Goal: Task Accomplishment & Management: Complete application form

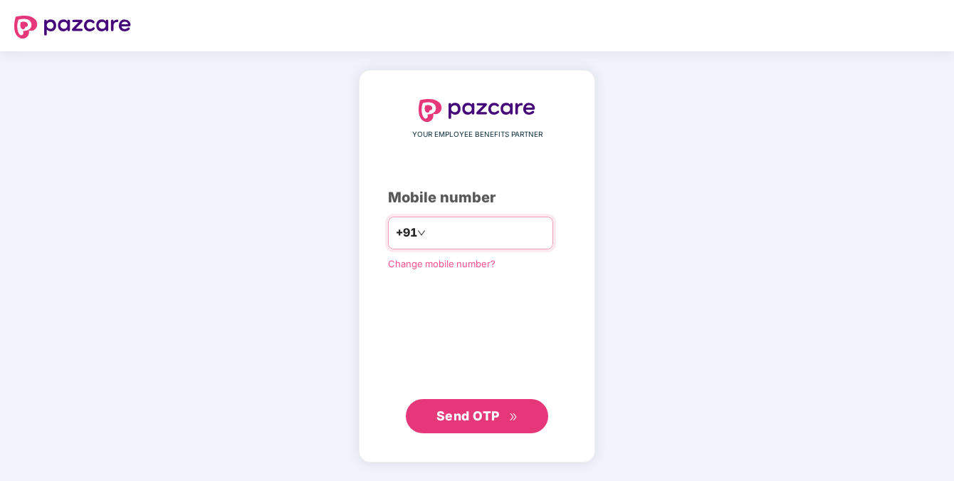
click at [470, 231] on input "number" at bounding box center [487, 232] width 117 height 23
type input "**********"
click at [468, 421] on span "Send OTP" at bounding box center [467, 415] width 63 height 15
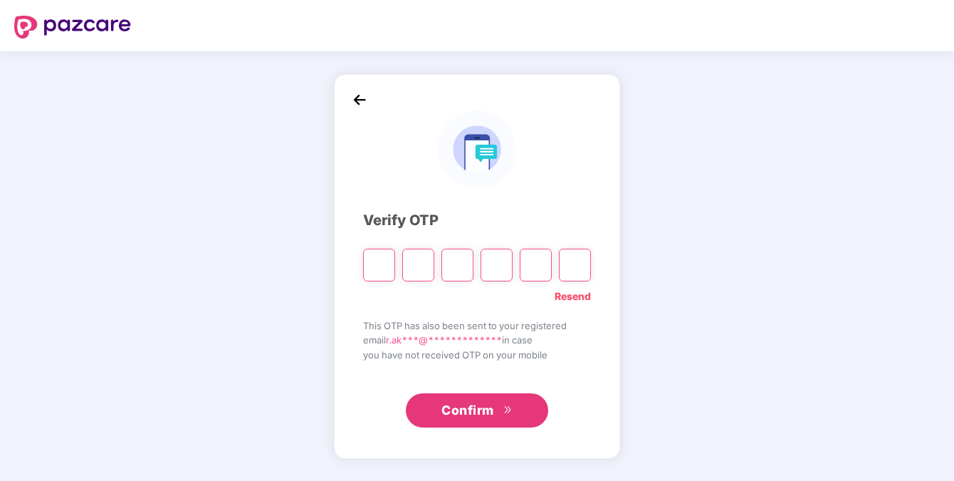
type input "*"
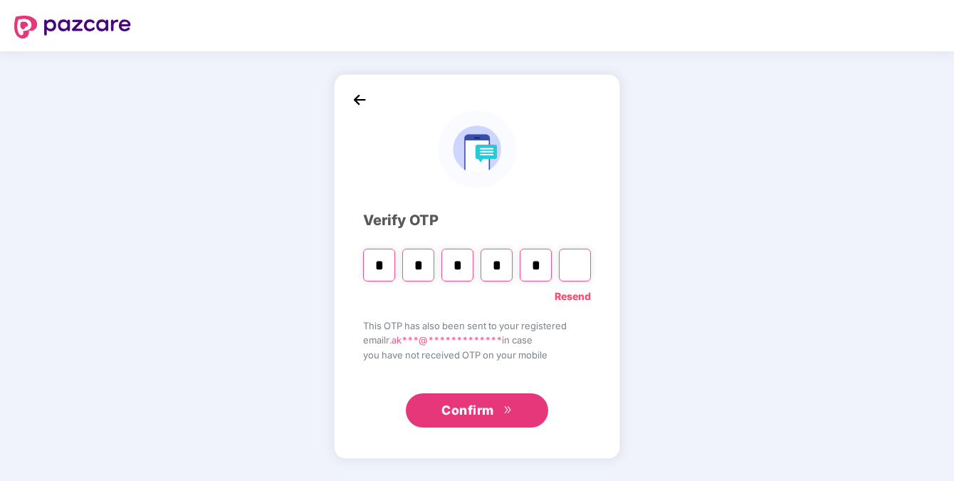
type input "*"
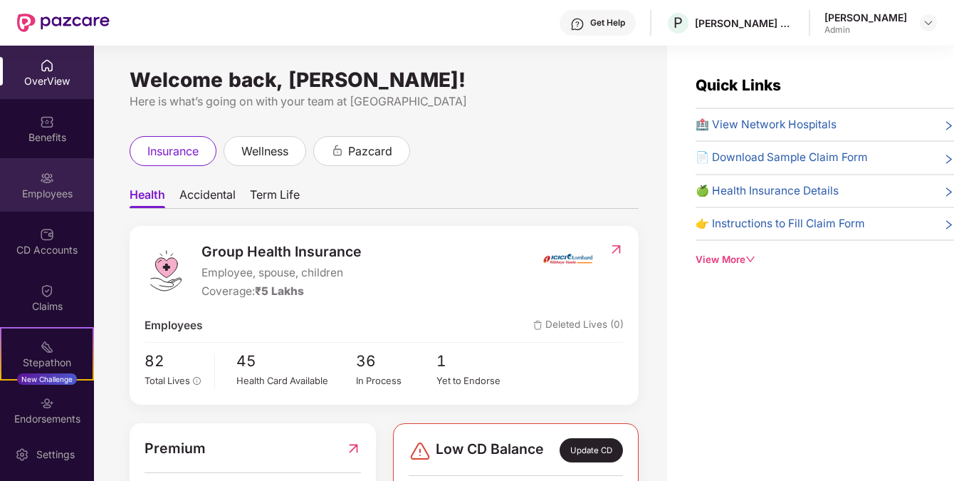
click at [46, 189] on div "Employees" at bounding box center [47, 194] width 94 height 14
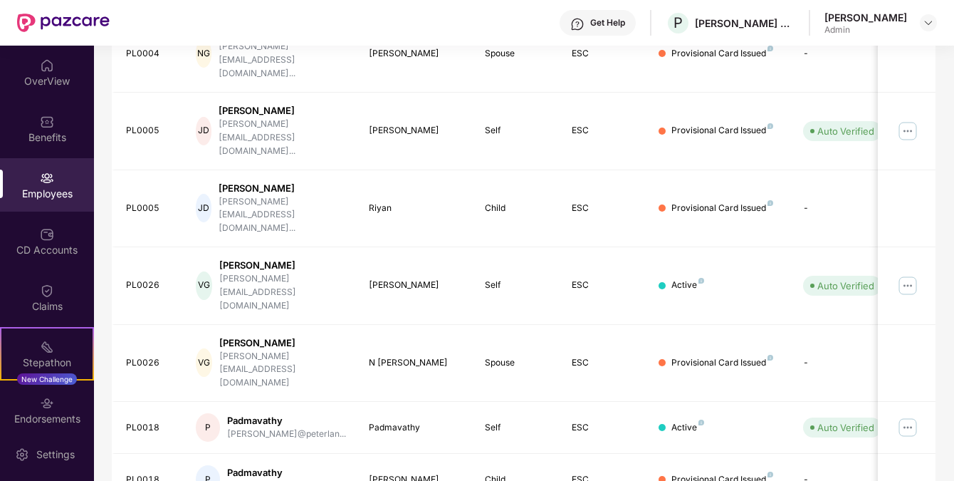
scroll to position [394, 0]
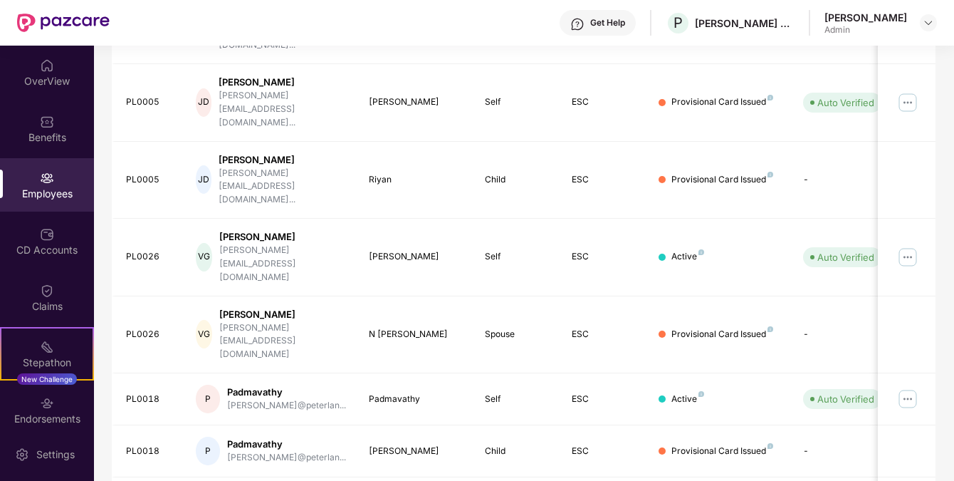
click at [950, 301] on div "Filters Group Health Insurance Employee Reports 35 Employees 20 Spouse 27 Child…" at bounding box center [523, 166] width 859 height 931
drag, startPoint x: 952, startPoint y: 326, endPoint x: 952, endPoint y: 361, distance: 34.9
click at [952, 361] on div "Filters Group Health Insurance Employee Reports 35 Employees 20 Spouse 27 Child…" at bounding box center [523, 166] width 859 height 931
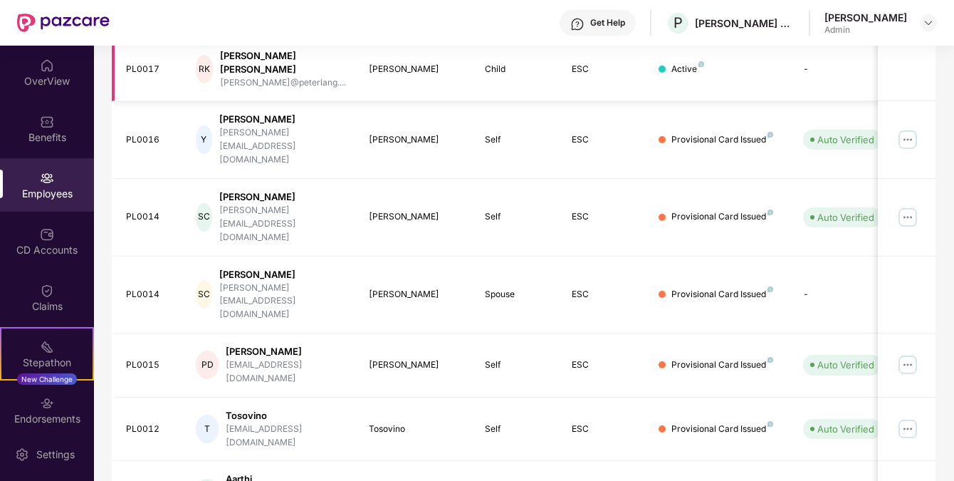
drag, startPoint x: 923, startPoint y: 453, endPoint x: 784, endPoint y: 60, distance: 416.5
click at [784, 60] on td "Active" at bounding box center [719, 70] width 145 height 64
drag, startPoint x: 952, startPoint y: 322, endPoint x: 932, endPoint y: 92, distance: 230.8
click at [932, 92] on div "Filters Group Health Insurance Employee Reports 35 Employees 20 Spouse 27 Child…" at bounding box center [523, 170] width 859 height 939
click at [537, 61] on td "Child" at bounding box center [516, 70] width 87 height 64
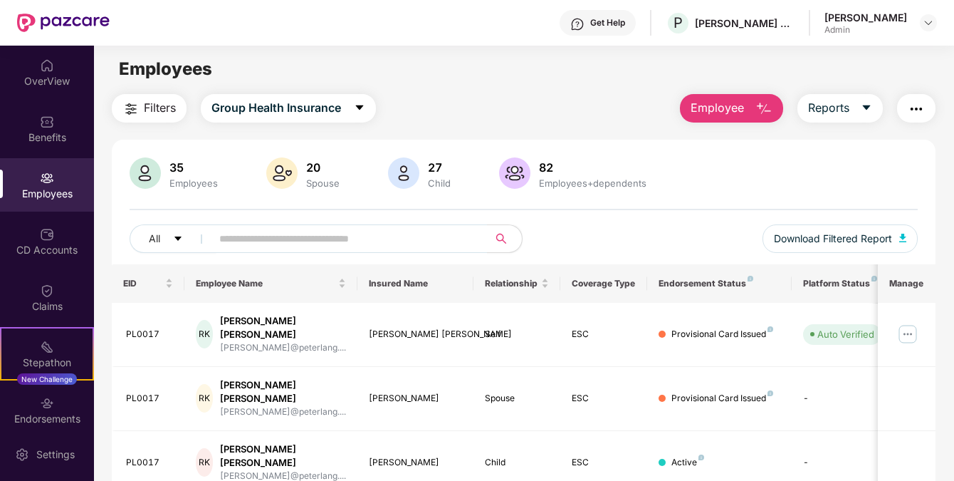
scroll to position [0, 0]
click at [760, 105] on img "button" at bounding box center [763, 110] width 17 height 17
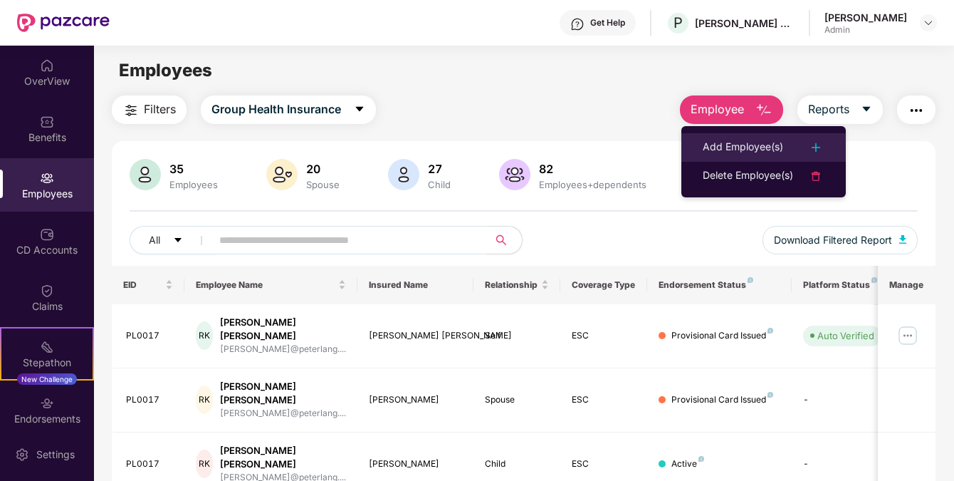
click at [725, 141] on div "Add Employee(s)" at bounding box center [743, 147] width 80 height 17
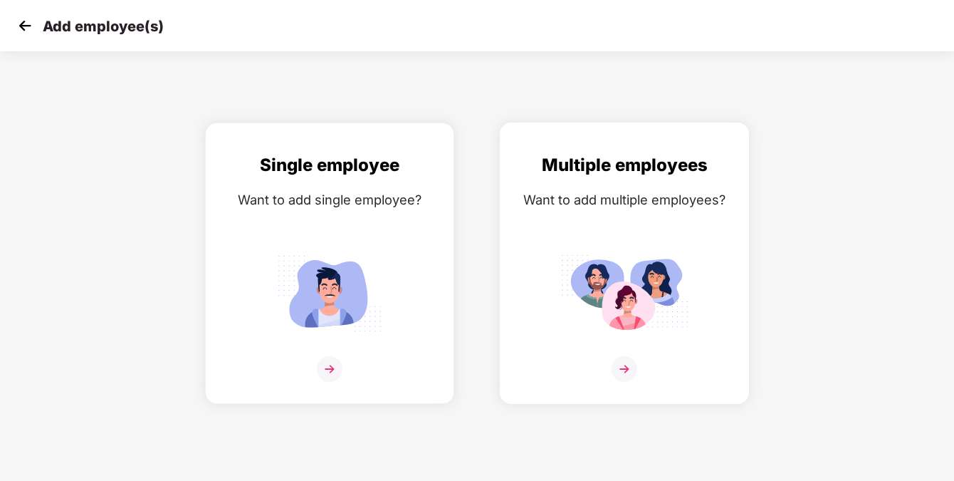
click at [610, 172] on div "Multiple employees" at bounding box center [624, 165] width 219 height 27
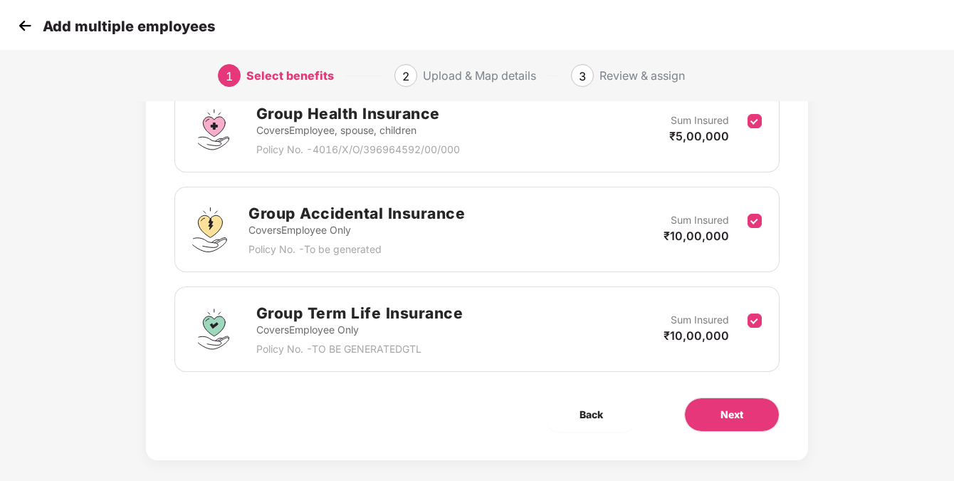
scroll to position [245, 0]
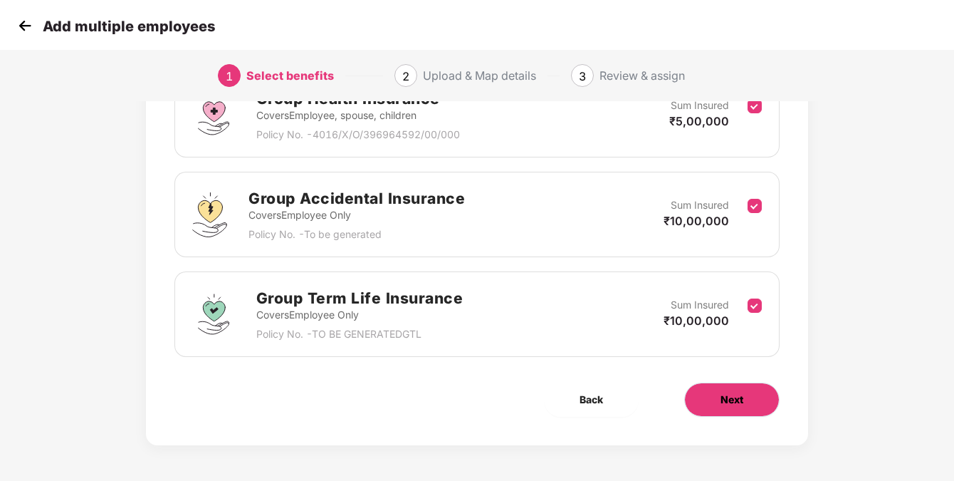
click at [736, 394] on span "Next" at bounding box center [731, 400] width 23 height 16
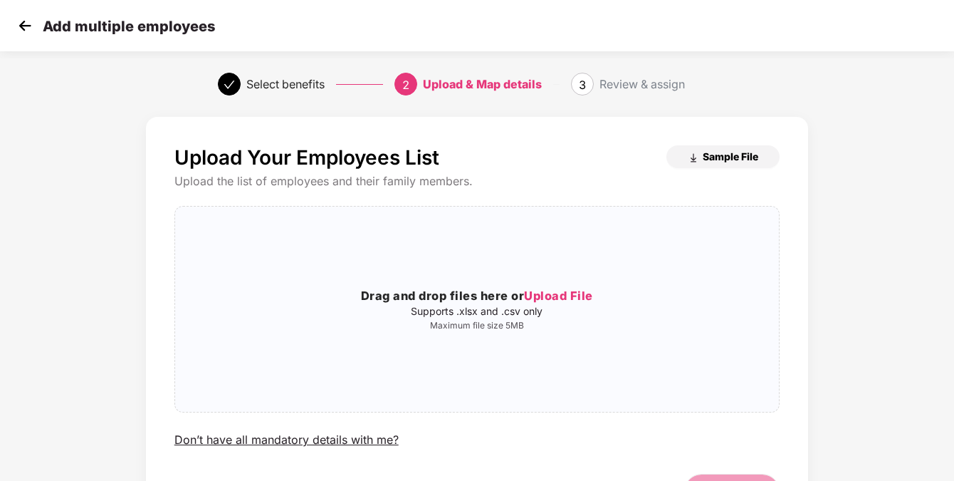
click at [703, 158] on span "Sample File" at bounding box center [731, 156] width 56 height 14
